Goal: Find specific page/section: Find specific page/section

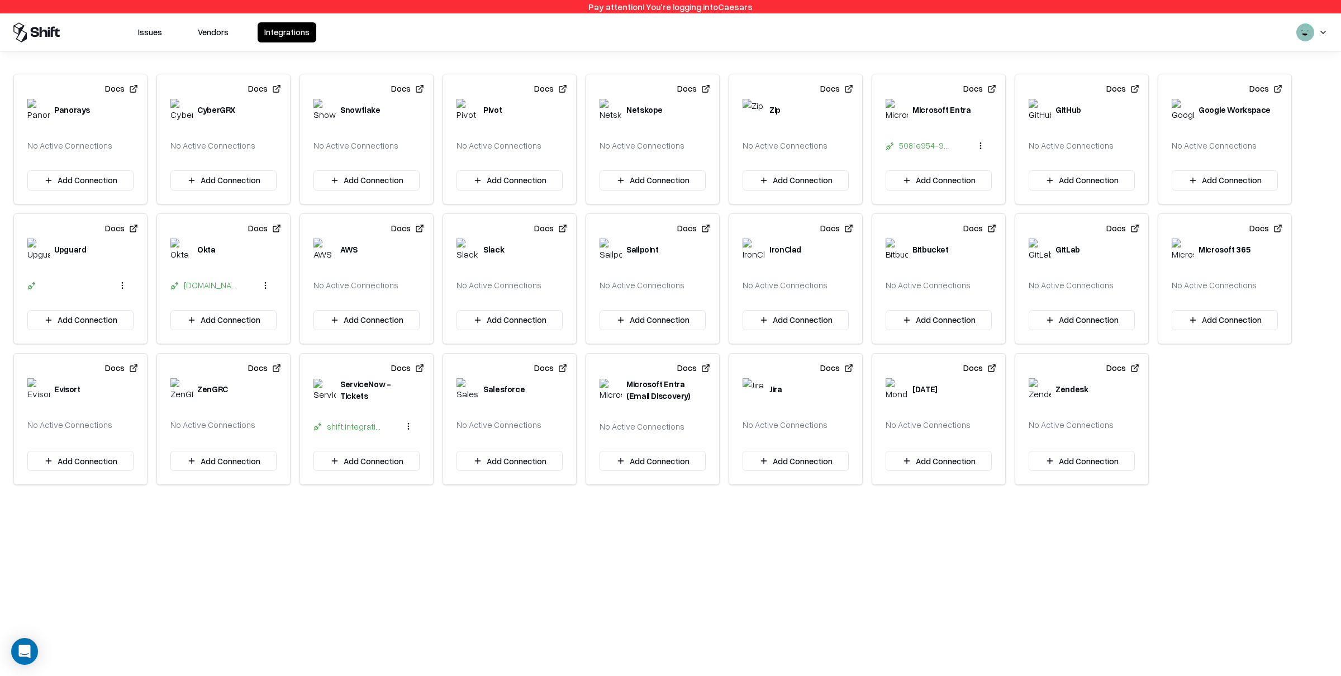
click at [209, 32] on button "Vendors" at bounding box center [213, 32] width 44 height 20
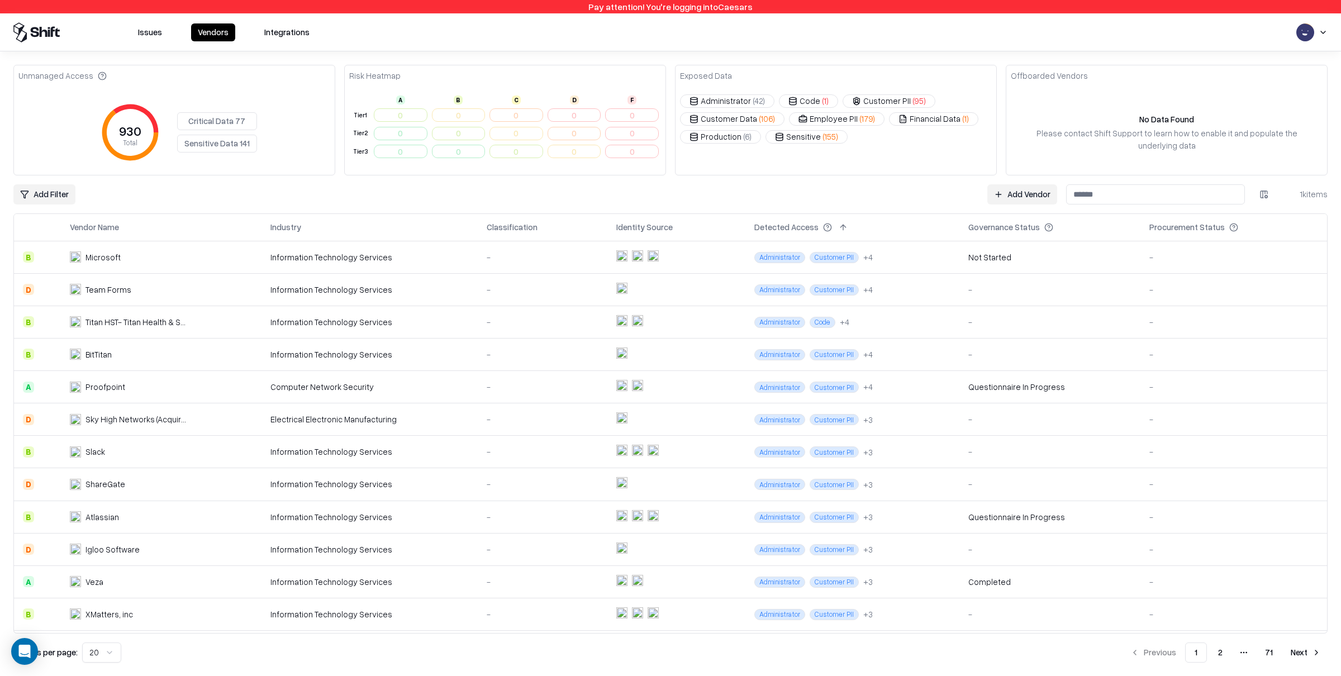
click at [63, 193] on html "Pay attention! You're logging into Caesars Issues Vendors Integrations Unmanage…" at bounding box center [670, 338] width 1341 height 676
click at [45, 328] on div "Approved Access" at bounding box center [51, 326] width 97 height 18
click at [37, 258] on div "Customer Data" at bounding box center [67, 259] width 129 height 18
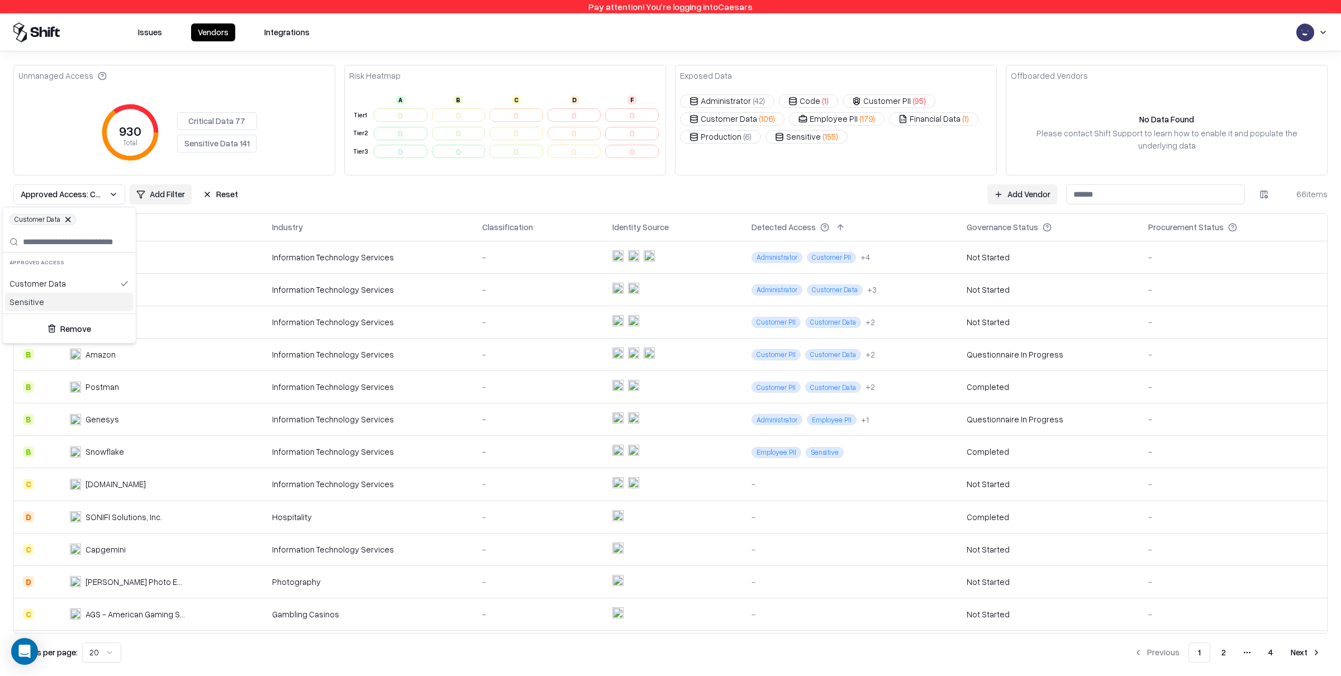
click at [37, 301] on div "Sensitive" at bounding box center [69, 302] width 129 height 18
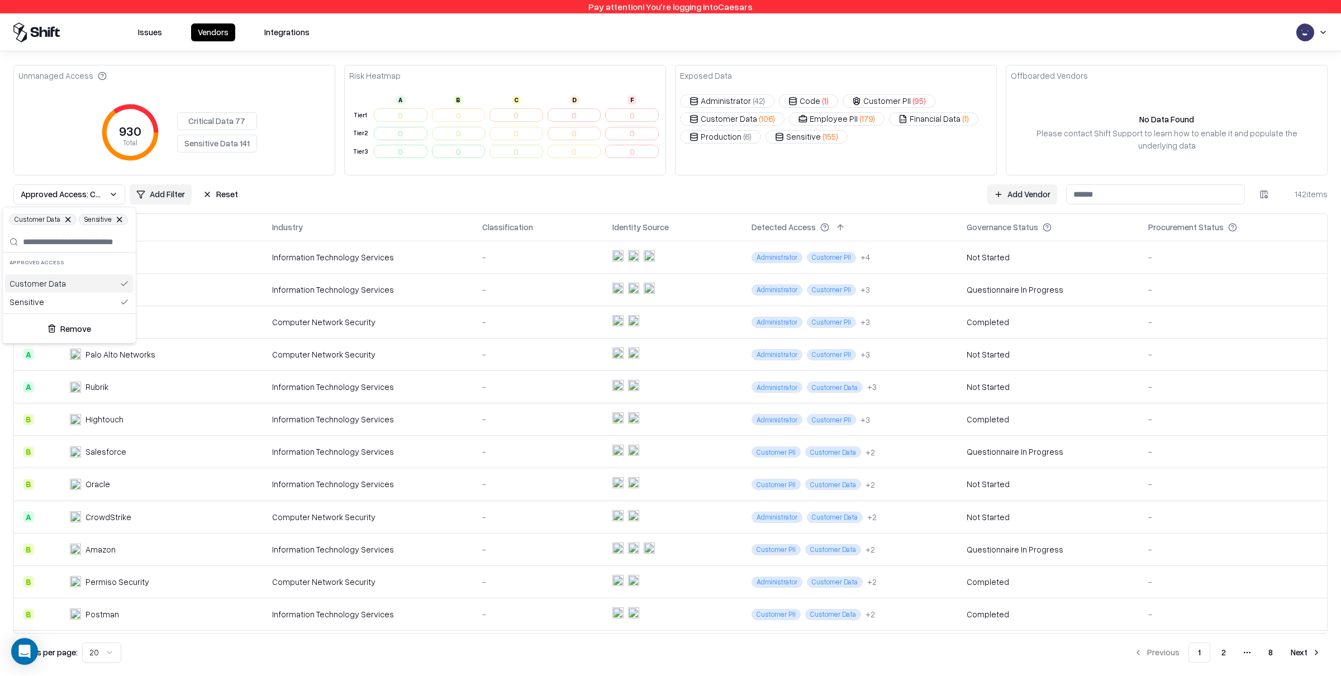
click at [42, 283] on div "Customer Data" at bounding box center [69, 283] width 129 height 18
click at [38, 301] on div "Sensitive" at bounding box center [69, 302] width 129 height 18
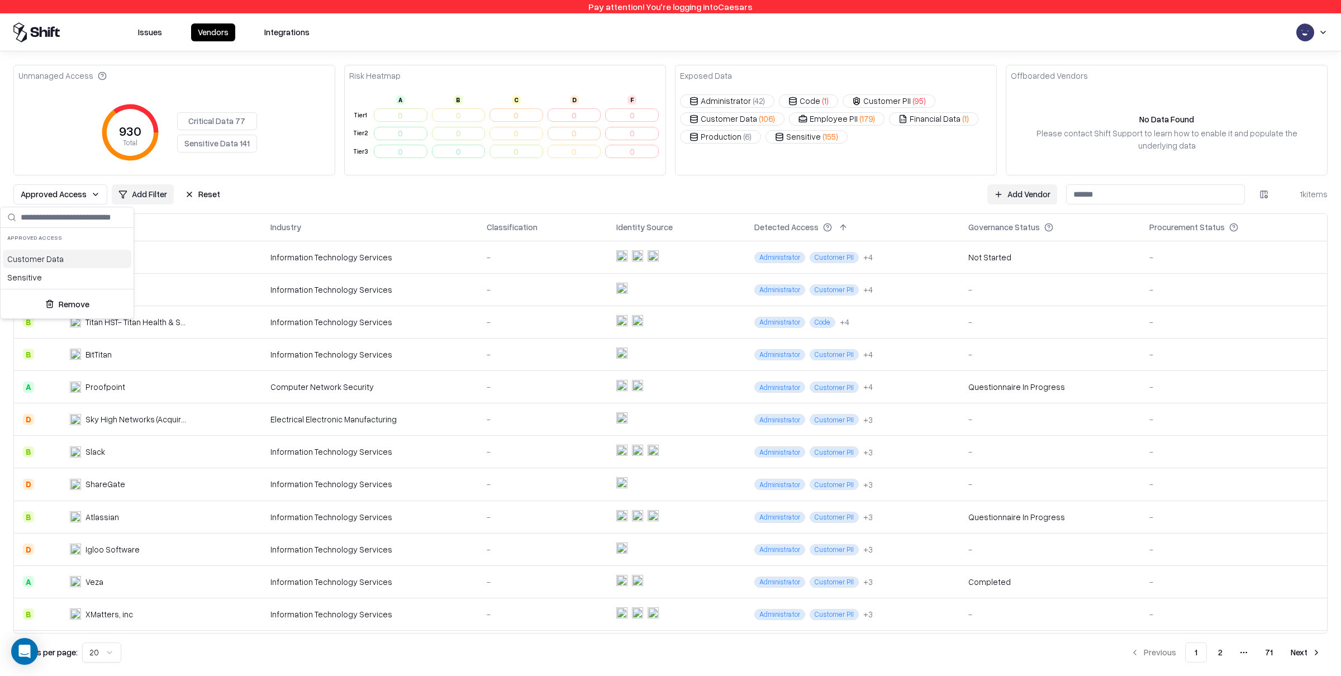
click at [320, 204] on html "Pay attention! You're logging into Caesars Issues Vendors Integrations Unmanage…" at bounding box center [670, 338] width 1341 height 676
click at [192, 194] on button "Reset" at bounding box center [202, 194] width 49 height 20
